Goal: Navigation & Orientation: Go to known website

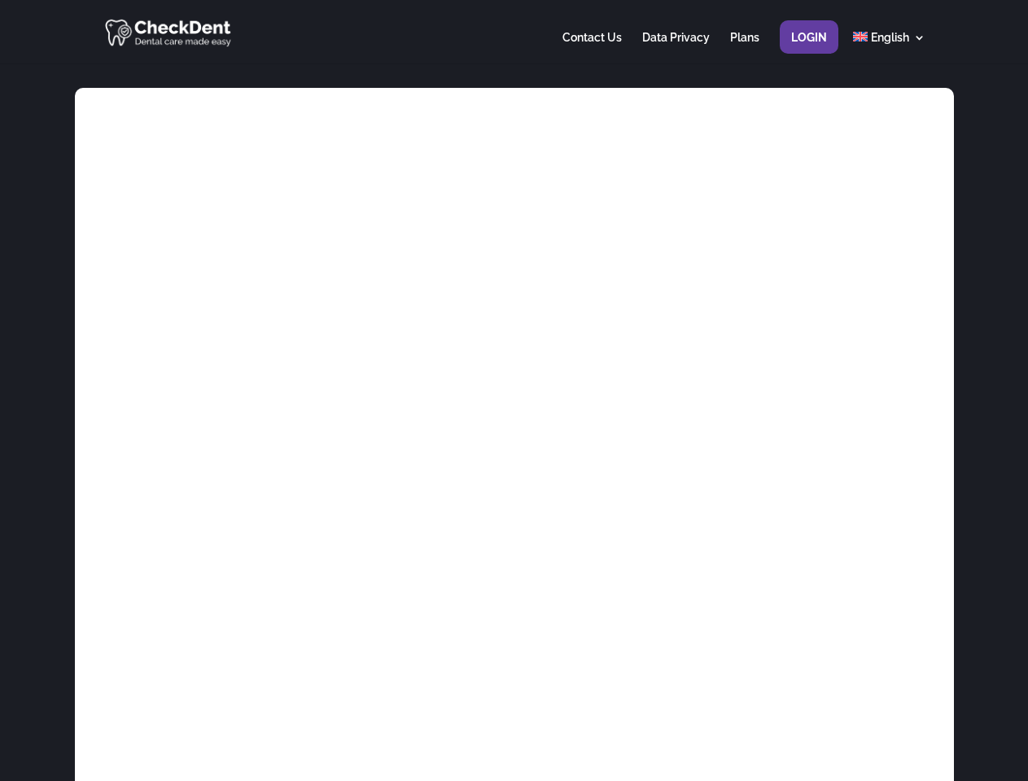
click at [514, 32] on div at bounding box center [514, 31] width 822 height 63
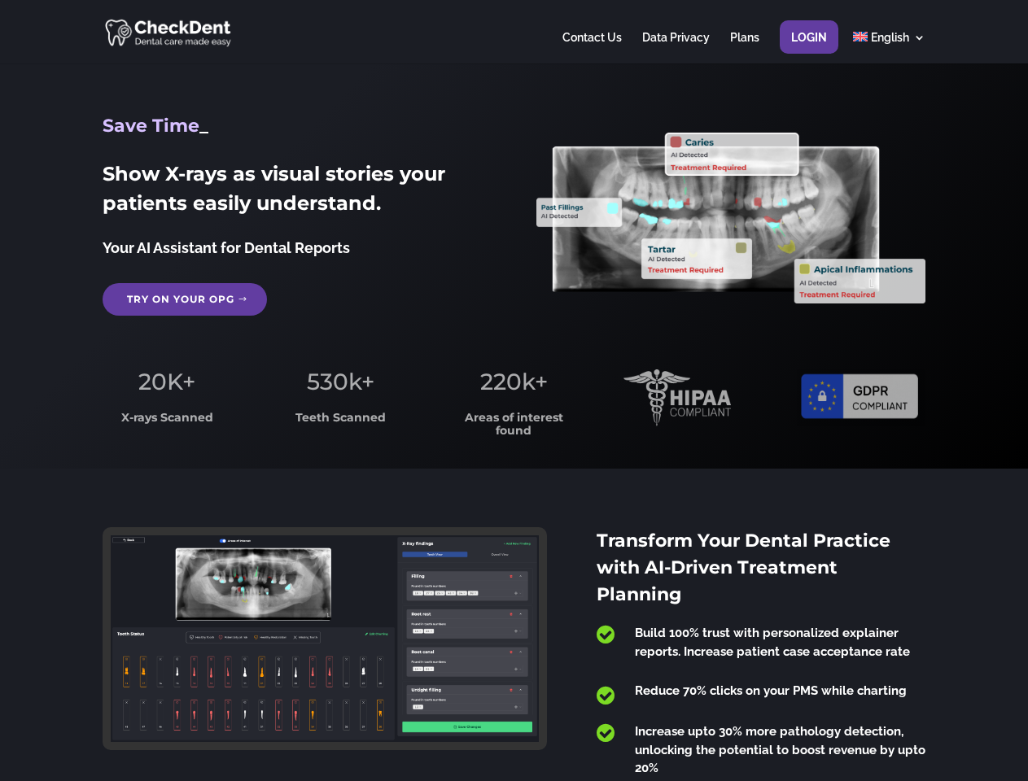
click at [514, 391] on span "220k+" at bounding box center [514, 382] width 68 height 28
click at [514, 32] on div at bounding box center [514, 31] width 822 height 63
